Goal: Task Accomplishment & Management: Manage account settings

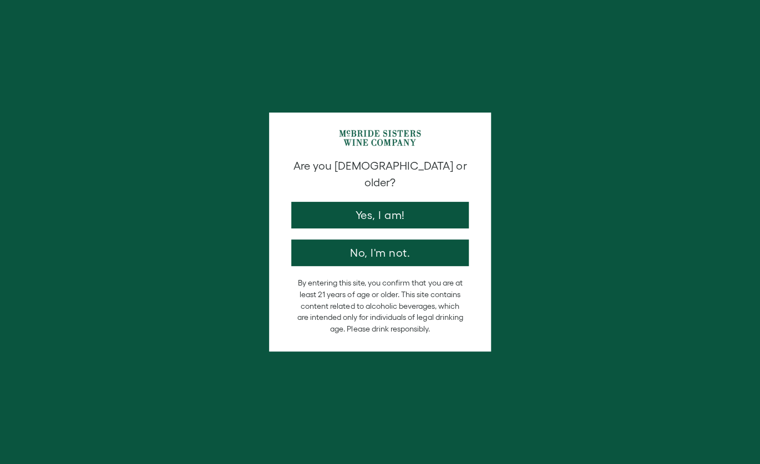
click at [385, 185] on div "Are you 21 years old or older? Yes, I am! No, I'm not." at bounding box center [380, 212] width 189 height 108
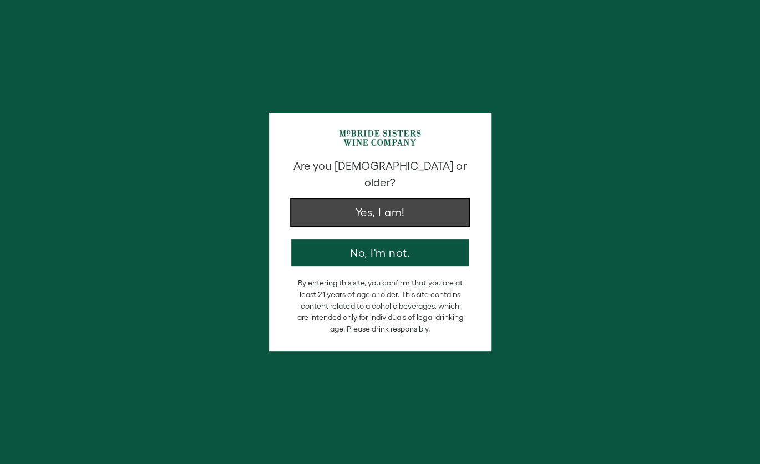
click at [385, 199] on button "Yes, I am!" at bounding box center [379, 212] width 177 height 27
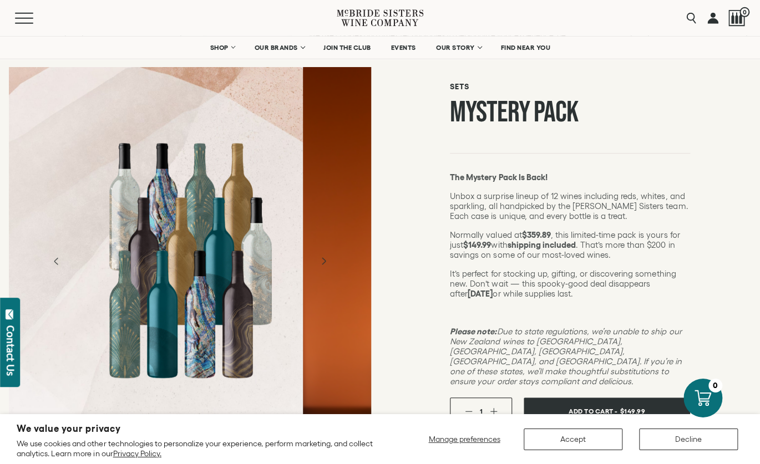
scroll to position [64, 0]
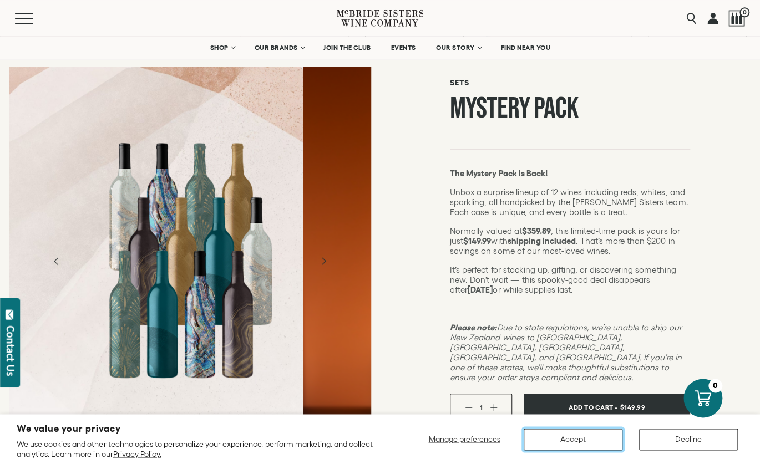
click at [547, 433] on button "Accept" at bounding box center [573, 440] width 99 height 22
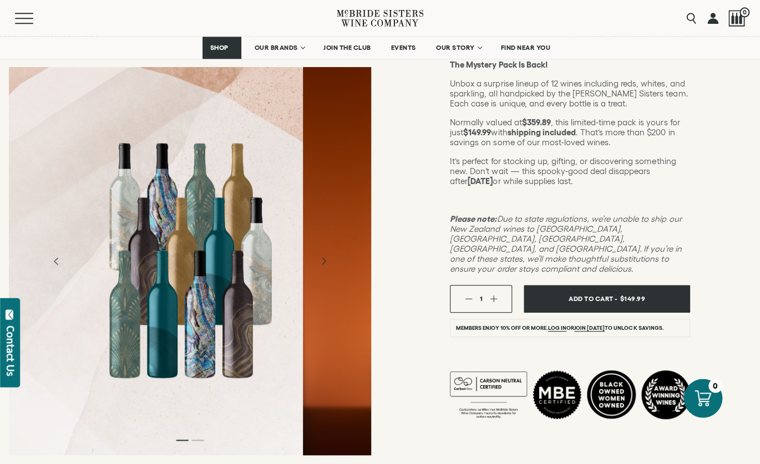
scroll to position [172, 0]
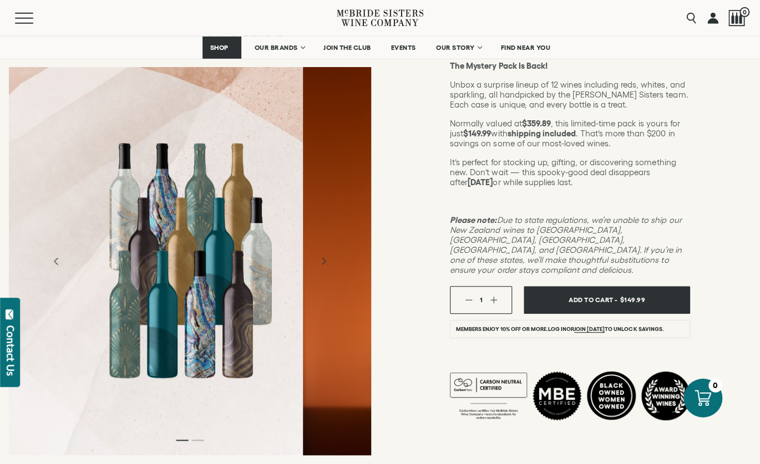
click at [560, 326] on link "Log in" at bounding box center [557, 329] width 18 height 7
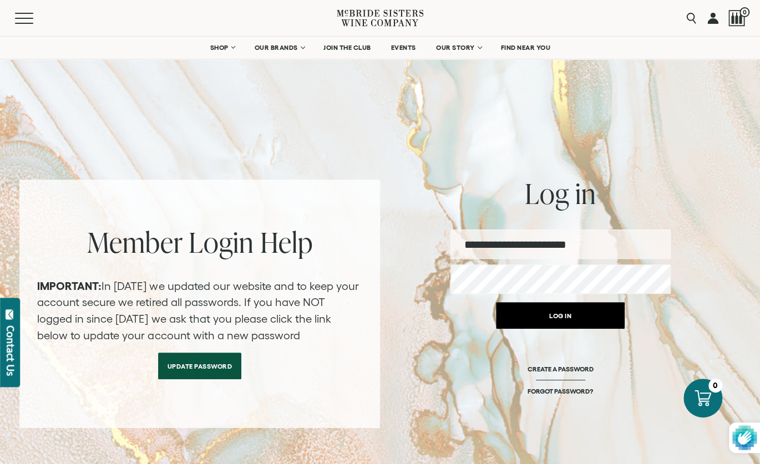
click at [560, 318] on button "Log in" at bounding box center [560, 315] width 129 height 27
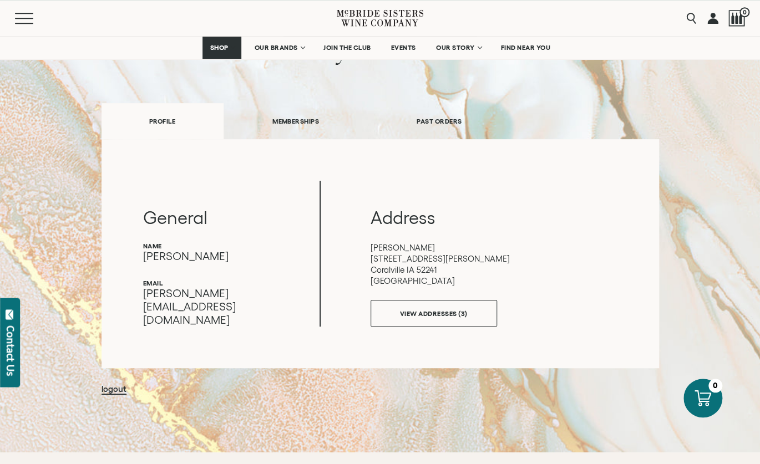
scroll to position [103, 0]
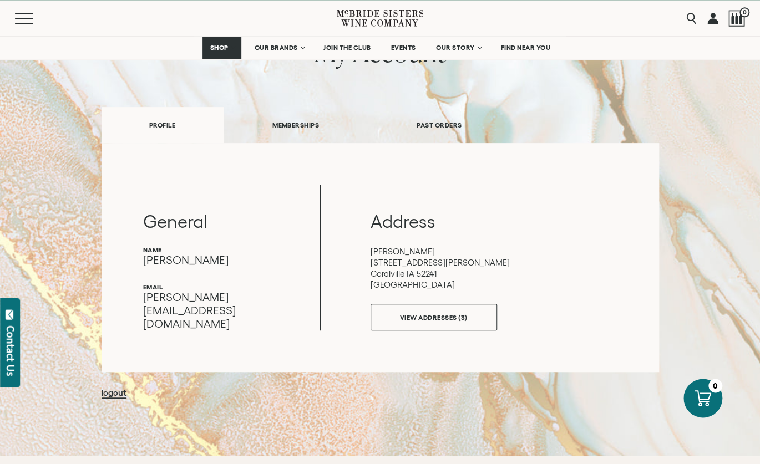
click at [297, 123] on link "MEMBERSHIPS" at bounding box center [296, 125] width 144 height 38
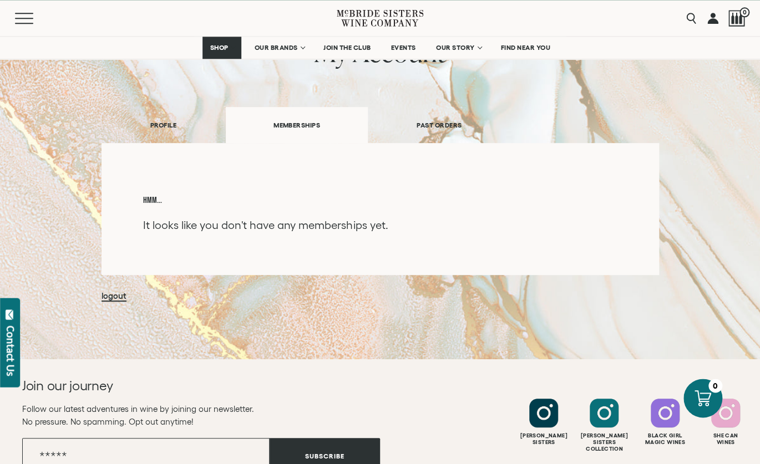
scroll to position [103, 0]
click at [445, 123] on link "PAST ORDERS" at bounding box center [439, 124] width 143 height 38
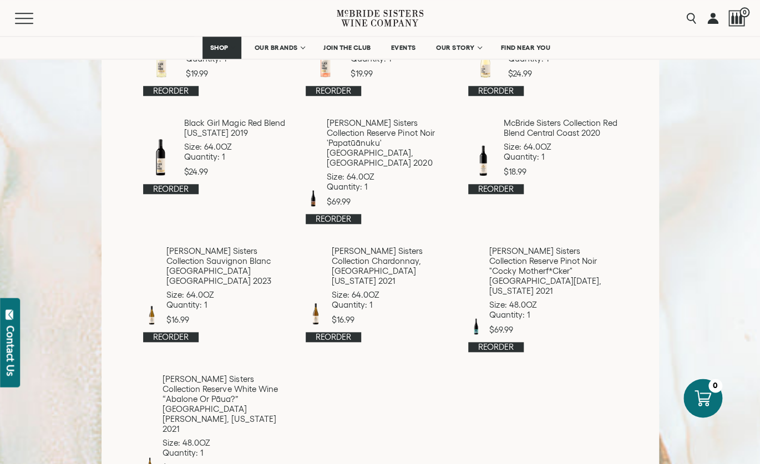
scroll to position [300, 0]
